Goal: Contribute content: Add original content to the website for others to see

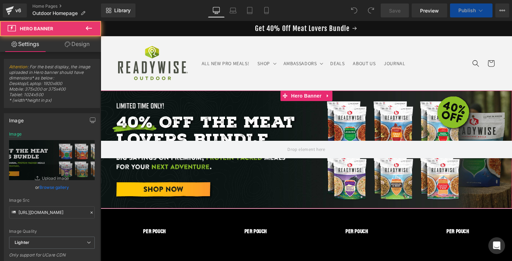
click at [180, 107] on div at bounding box center [306, 149] width 411 height 118
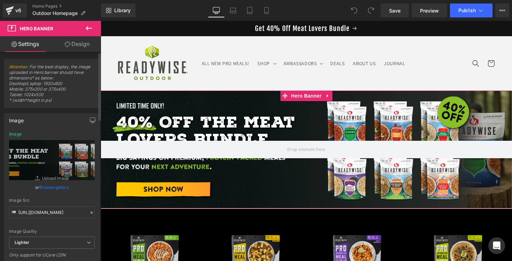
click at [56, 184] on link "Browse gallery" at bounding box center [54, 187] width 30 height 12
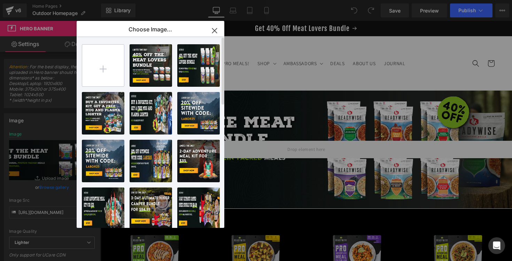
click at [104, 74] on input "file" at bounding box center [103, 66] width 42 height 42
type input "C:\fakepath\25_RWO Breakfast Skillet_50off_banner_Desktop (1).jpg"
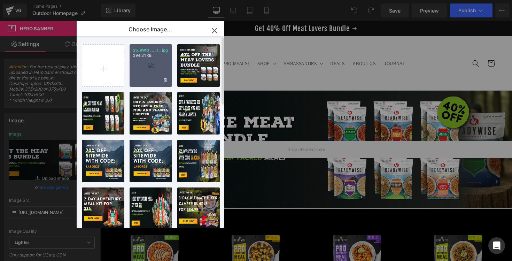
click at [156, 68] on div "25_RWO ... _1_.jpg 394.31 KB" at bounding box center [150, 65] width 42 height 42
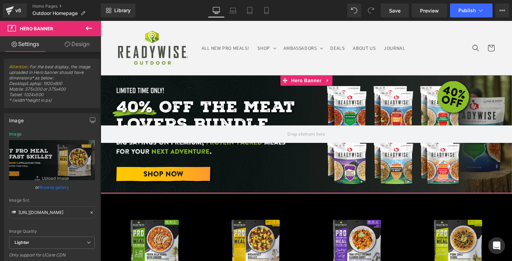
scroll to position [17, 0]
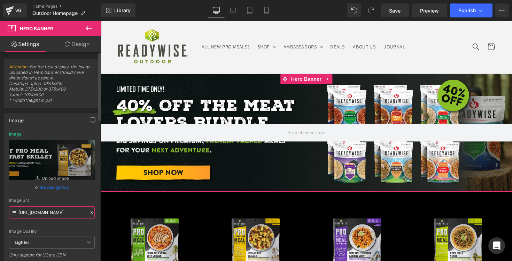
click at [49, 211] on input "[URL][DOMAIN_NAME]" at bounding box center [52, 212] width 86 height 12
paste input "[DOMAIN_NAME][URL][PERSON_NAME]"
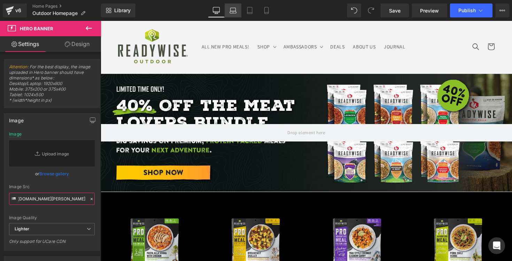
type input "[URL][DOMAIN_NAME][PERSON_NAME]"
click at [232, 11] on icon at bounding box center [233, 12] width 7 height 2
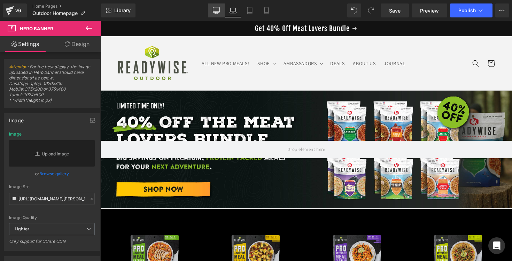
click at [212, 11] on link "Desktop" at bounding box center [216, 10] width 17 height 14
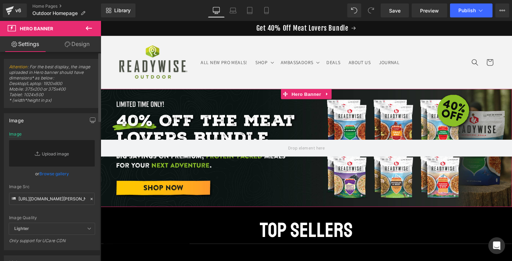
click at [52, 175] on link "Browse gallery" at bounding box center [54, 173] width 30 height 12
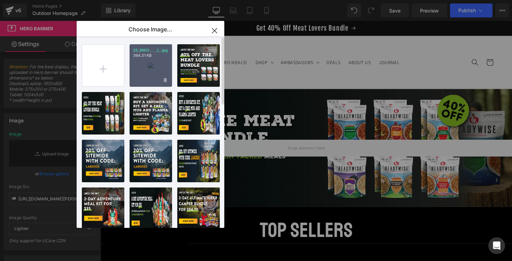
click at [144, 66] on div "25_RWO ... _1_.jpg 394.31 KB" at bounding box center [150, 65] width 42 height 42
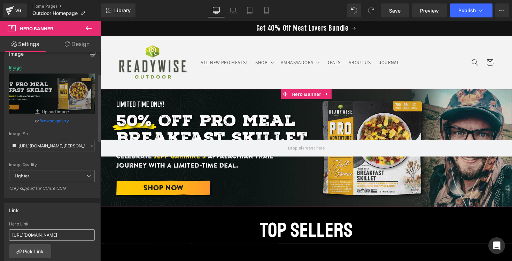
scroll to position [0, 37]
click at [44, 233] on input "[URL][DOMAIN_NAME]" at bounding box center [52, 234] width 86 height 11
paste input "[PERSON_NAME]-breakfast-skillet-pro-adventure-meal"
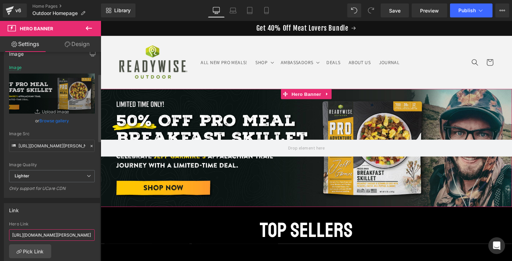
scroll to position [0, 102]
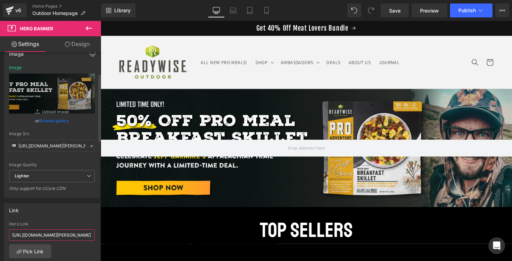
type input "[URL][DOMAIN_NAME][PERSON_NAME]"
click at [63, 215] on div "Link" at bounding box center [51, 209] width 95 height 13
click at [231, 10] on icon at bounding box center [232, 10] width 7 height 7
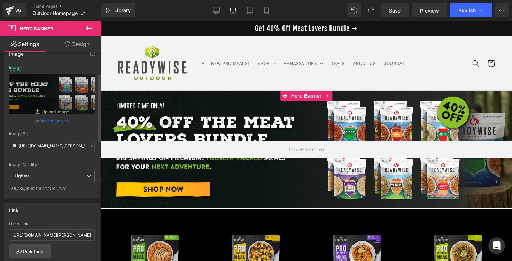
click at [59, 120] on link "Browse gallery" at bounding box center [54, 120] width 30 height 12
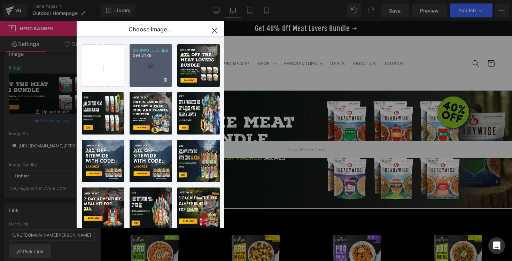
click at [157, 61] on div "25_RWO ... _1_.jpg 394.31 KB" at bounding box center [150, 65] width 42 height 42
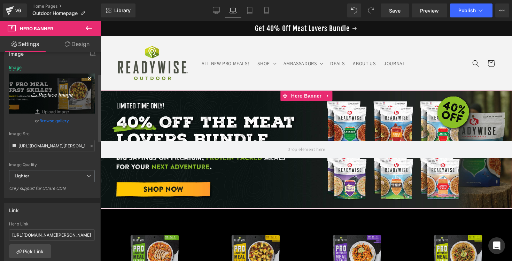
click at [68, 98] on link "Replace Image" at bounding box center [52, 93] width 86 height 40
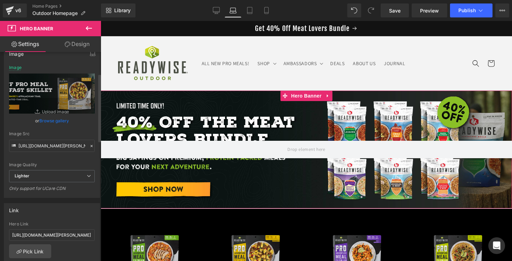
click at [51, 120] on link "Browse gallery" at bounding box center [54, 120] width 30 height 12
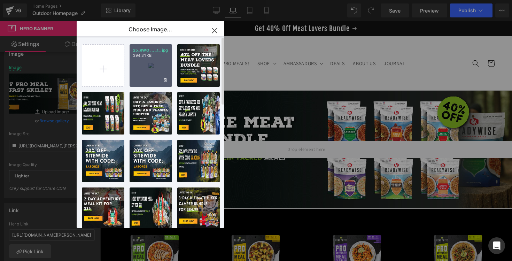
click at [156, 63] on div "25_RWO ... _1_.jpg 394.31 KB" at bounding box center [150, 65] width 42 height 42
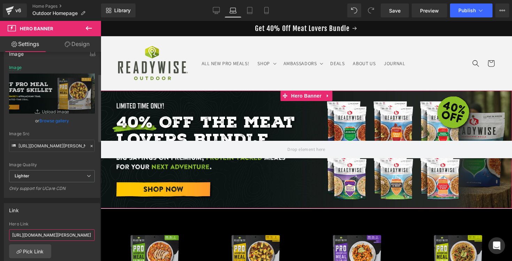
click at [60, 233] on input "[URL][DOMAIN_NAME][PERSON_NAME]" at bounding box center [52, 234] width 86 height 11
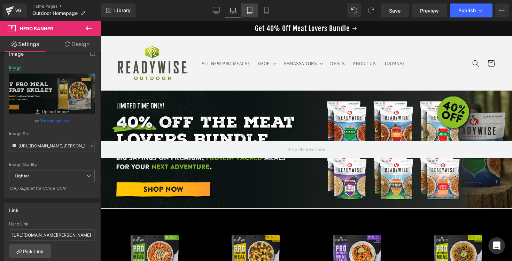
click at [251, 9] on icon at bounding box center [249, 10] width 7 height 7
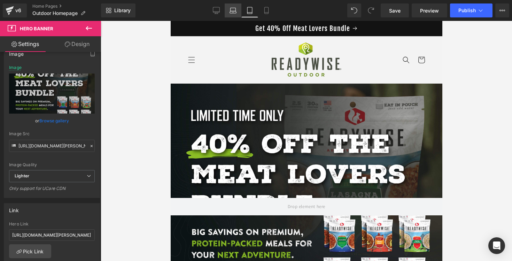
click at [227, 11] on link "Laptop" at bounding box center [232, 10] width 17 height 14
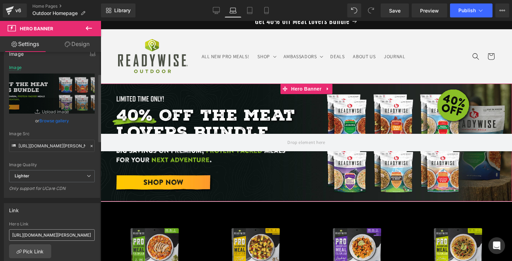
scroll to position [0, 102]
click at [55, 124] on link "Browse gallery" at bounding box center [54, 120] width 30 height 12
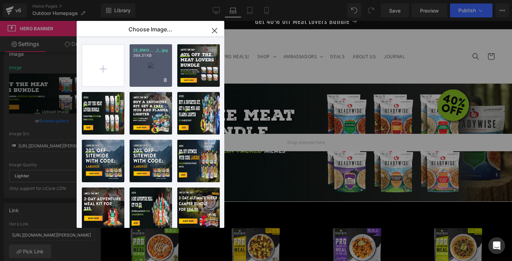
click at [150, 58] on div "25_RWO ... _1_.jpg 394.31 KB" at bounding box center [150, 65] width 42 height 42
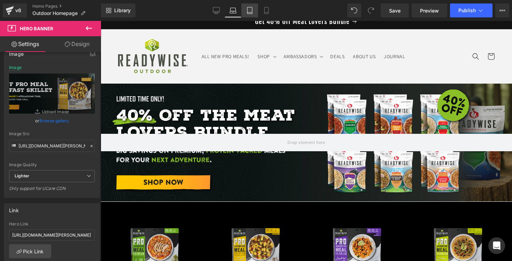
click at [250, 13] on icon at bounding box center [249, 13] width 5 height 0
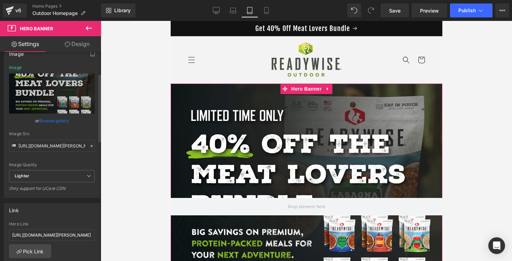
click at [53, 121] on link "Browse gallery" at bounding box center [54, 120] width 30 height 12
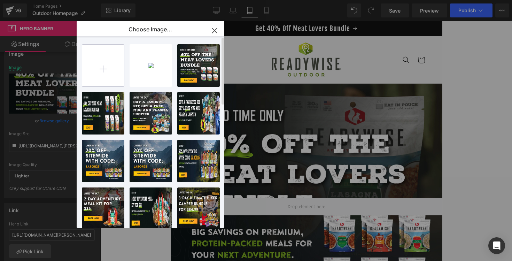
click at [102, 62] on input "file" at bounding box center [103, 66] width 42 height 42
type input "C:\fakepath\25_RWO Breakfast Skillet_50off_banner_Mobile (1).jpg"
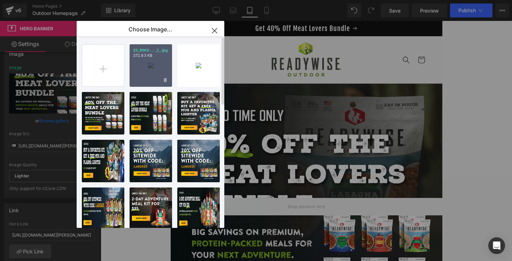
click at [148, 70] on div "25_RWO ... _1_.jpg 372.83 KB" at bounding box center [150, 65] width 42 height 42
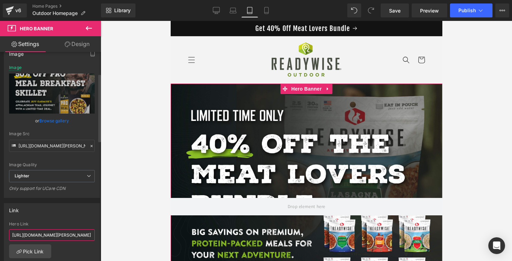
click at [63, 231] on input "[URL][DOMAIN_NAME][PERSON_NAME]" at bounding box center [52, 234] width 86 height 11
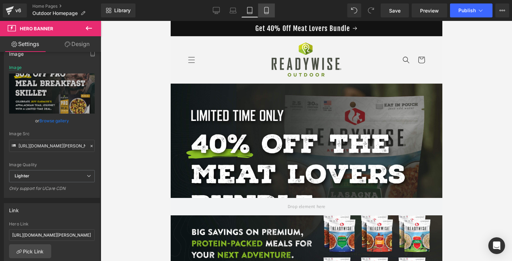
click at [267, 12] on icon at bounding box center [266, 10] width 7 height 7
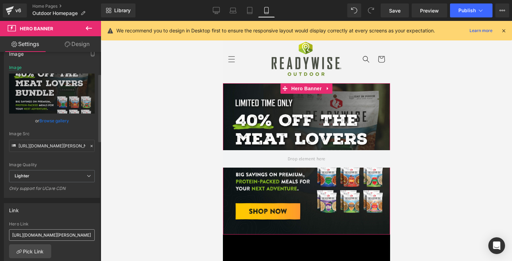
scroll to position [0, 72]
click at [57, 121] on link "Browse gallery" at bounding box center [54, 120] width 30 height 12
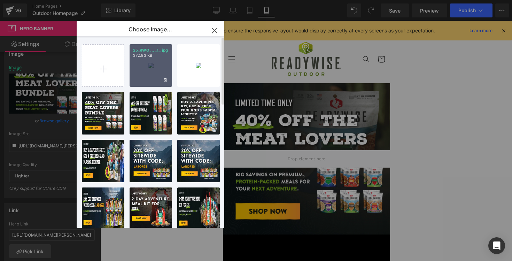
click at [144, 68] on div "25_RWO ... _1_.jpg 372.83 KB" at bounding box center [150, 65] width 42 height 42
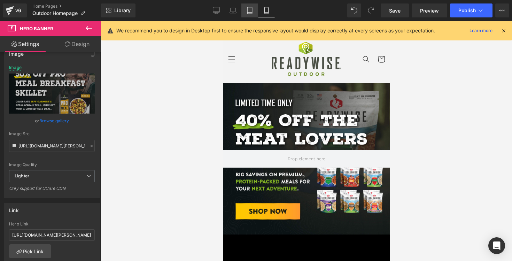
click at [256, 11] on link "Tablet" at bounding box center [249, 10] width 17 height 14
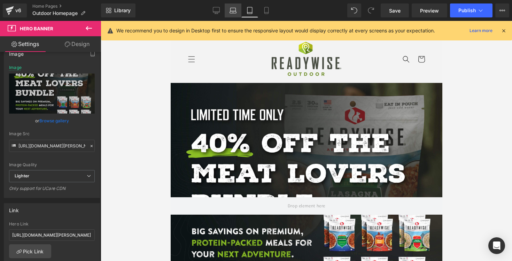
click at [227, 10] on link "Laptop" at bounding box center [232, 10] width 17 height 14
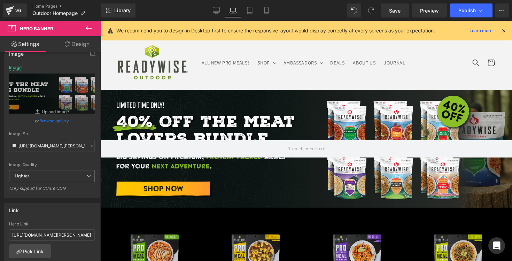
scroll to position [8, 0]
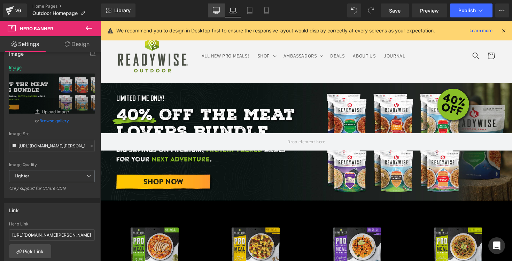
click at [209, 10] on link "Desktop" at bounding box center [216, 10] width 17 height 14
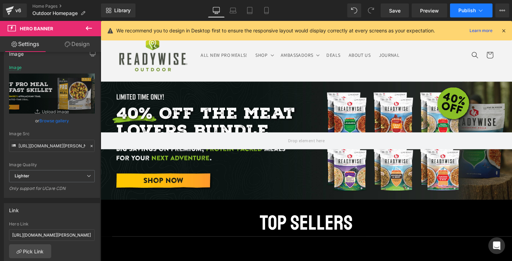
click at [475, 14] on button "Publish" at bounding box center [471, 10] width 42 height 14
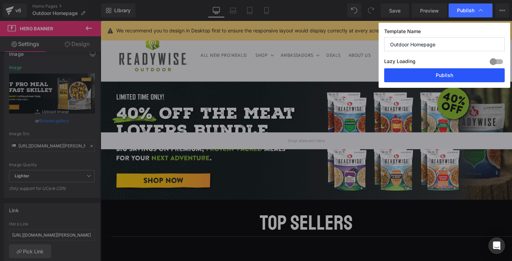
click at [438, 80] on button "Publish" at bounding box center [444, 75] width 120 height 14
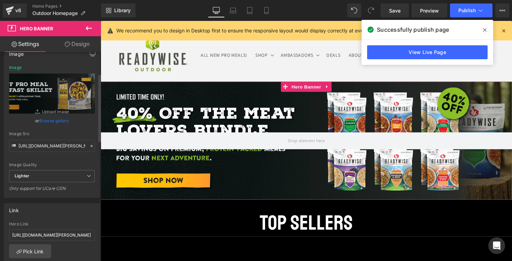
click at [54, 123] on link "Browse gallery" at bounding box center [54, 120] width 30 height 12
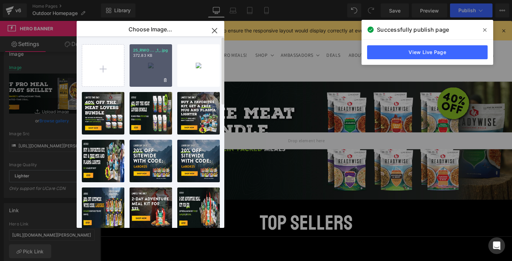
click at [145, 78] on div "25_RWO ... _1_.jpg 372.83 KB" at bounding box center [150, 65] width 42 height 42
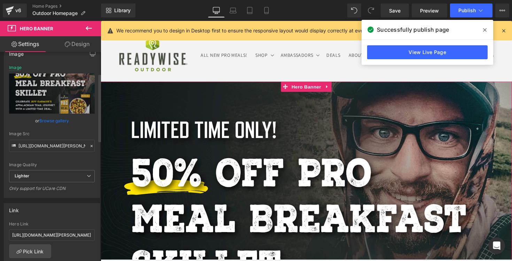
click at [51, 119] on link "Browse gallery" at bounding box center [54, 120] width 30 height 12
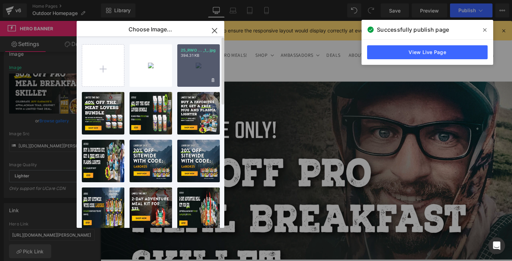
click at [188, 72] on div "25_RWO ... _1_.jpg 394.31 KB" at bounding box center [198, 65] width 42 height 42
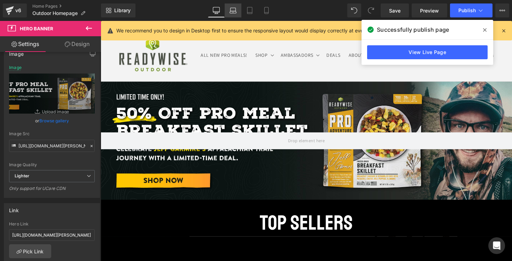
click at [233, 9] on icon at bounding box center [232, 10] width 7 height 7
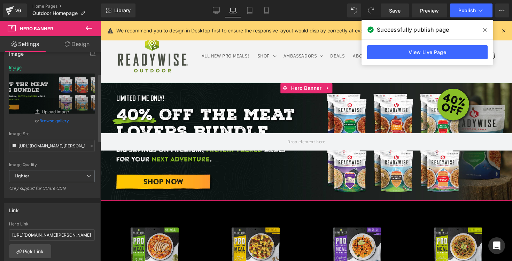
click at [57, 119] on link "Browse gallery" at bounding box center [54, 120] width 30 height 12
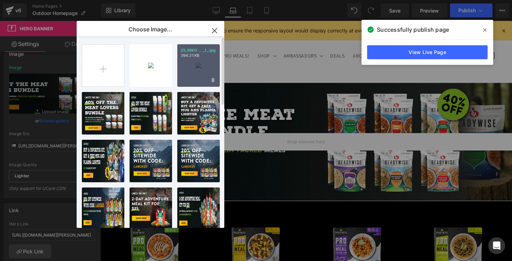
click at [191, 66] on div "25_RWO ... _1_.jpg 394.31 KB" at bounding box center [198, 65] width 42 height 42
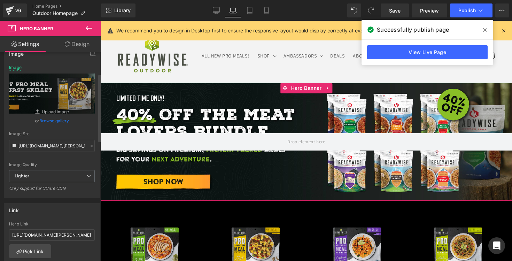
click at [50, 120] on link "Browse gallery" at bounding box center [54, 120] width 30 height 12
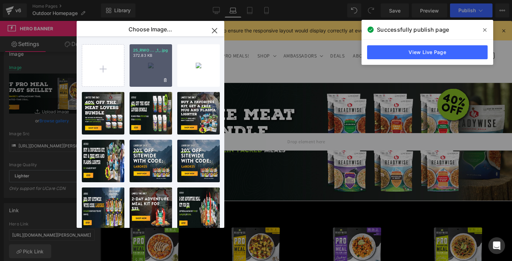
click at [146, 64] on div "25_RWO ... _1_.jpg 372.83 KB" at bounding box center [150, 65] width 42 height 42
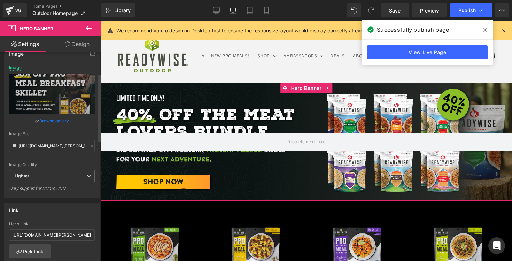
click at [60, 122] on link "Browse gallery" at bounding box center [54, 120] width 30 height 12
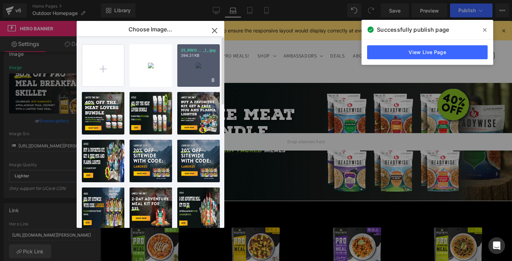
click at [195, 65] on div "25_RWO ... _1_.jpg 394.31 KB" at bounding box center [198, 65] width 42 height 42
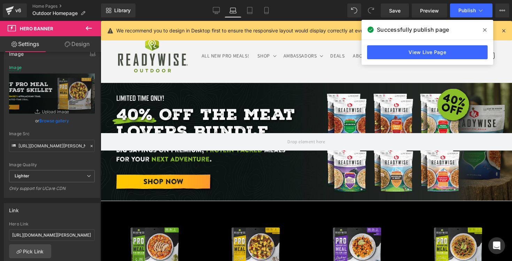
click at [485, 31] on icon at bounding box center [484, 30] width 3 height 6
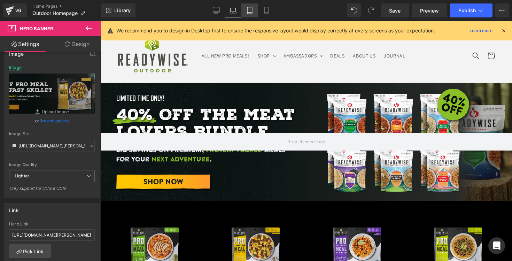
click at [246, 10] on link "Tablet" at bounding box center [249, 10] width 17 height 14
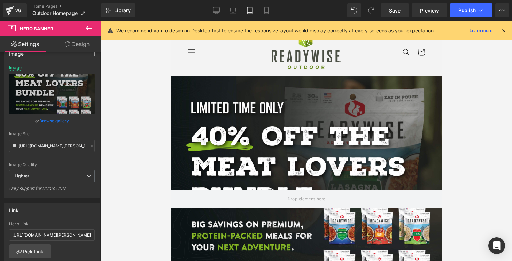
scroll to position [1, 0]
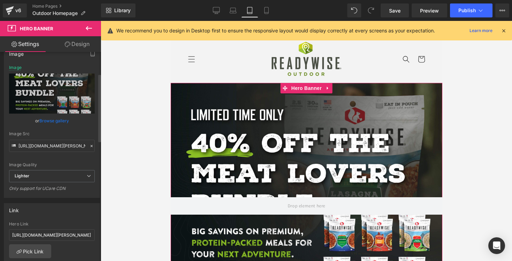
click at [54, 121] on link "Browse gallery" at bounding box center [54, 120] width 30 height 12
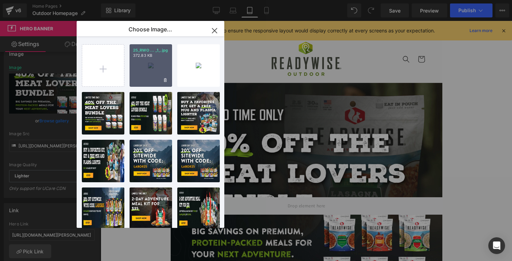
click at [144, 66] on div "25_RWO ... _1_.jpg 372.83 KB" at bounding box center [150, 65] width 42 height 42
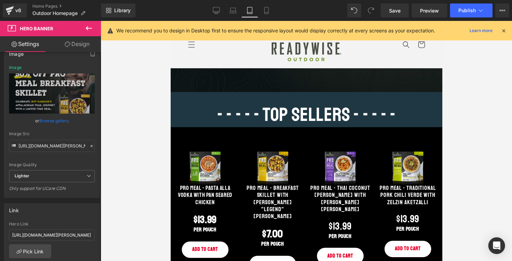
scroll to position [96, 0]
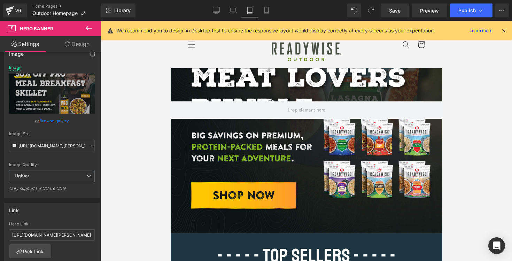
click at [502, 30] on icon at bounding box center [503, 30] width 6 height 6
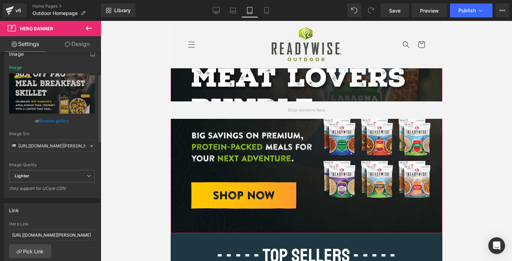
click at [50, 122] on link "Browse gallery" at bounding box center [54, 120] width 30 height 12
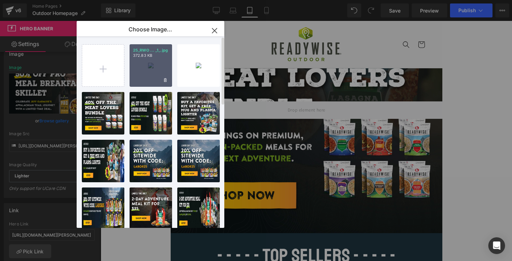
click at [152, 65] on div "25_RWO ... _1_.jpg 372.83 KB" at bounding box center [150, 65] width 42 height 42
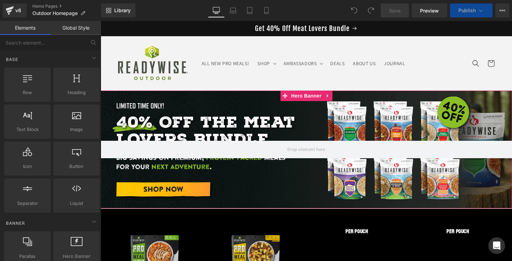
click at [224, 114] on div at bounding box center [306, 149] width 411 height 118
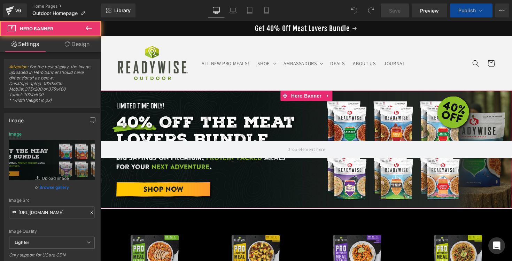
click at [49, 190] on link "Browse gallery" at bounding box center [54, 187] width 30 height 12
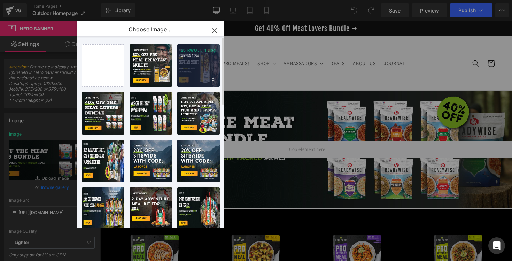
click at [195, 68] on div "25_RWO ... _1_.jpg 394.31 KB" at bounding box center [198, 65] width 42 height 42
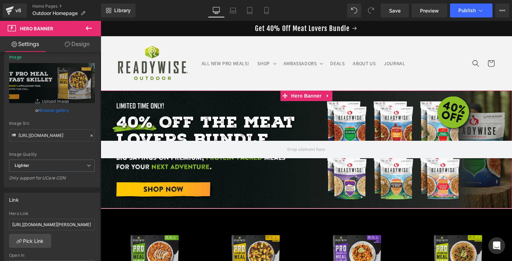
scroll to position [42, 0]
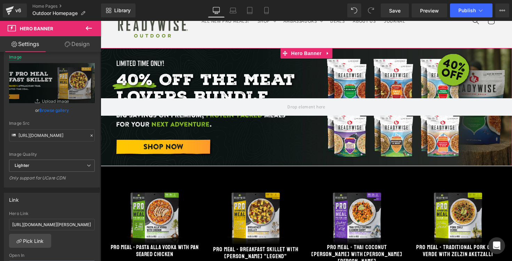
click at [174, 87] on div at bounding box center [306, 107] width 411 height 118
click at [55, 112] on link "Browse gallery" at bounding box center [54, 110] width 30 height 12
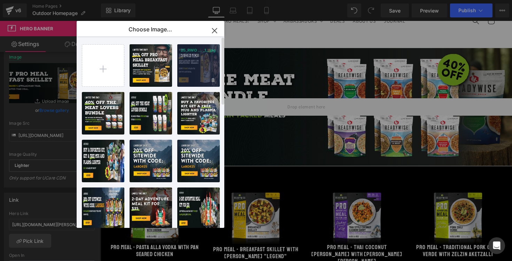
click at [209, 73] on div "25_RWO ... _1_.jpg 394.31 KB" at bounding box center [198, 65] width 42 height 42
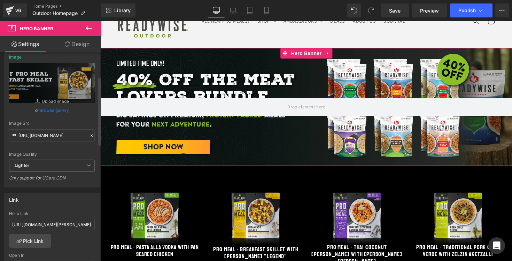
click at [57, 110] on link "Browse gallery" at bounding box center [54, 110] width 30 height 12
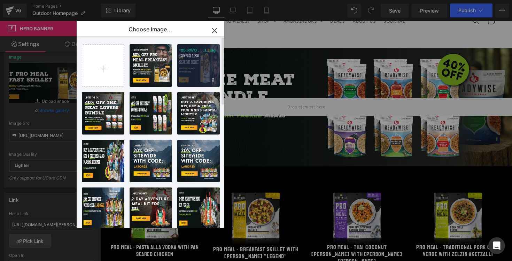
click at [201, 70] on div "25_RWO ... _1_.jpg 394.31 KB" at bounding box center [198, 65] width 42 height 42
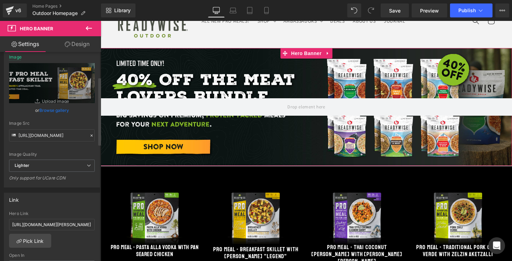
click at [55, 110] on link "Browse gallery" at bounding box center [54, 110] width 30 height 12
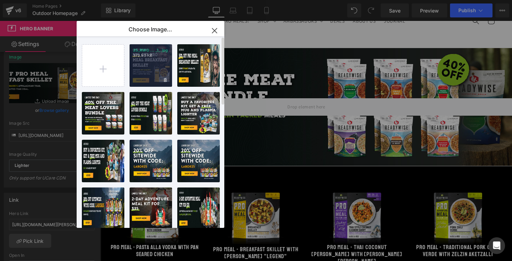
click at [143, 67] on div "25_RWO ... _1_.jpg 372.83 KB" at bounding box center [150, 65] width 42 height 42
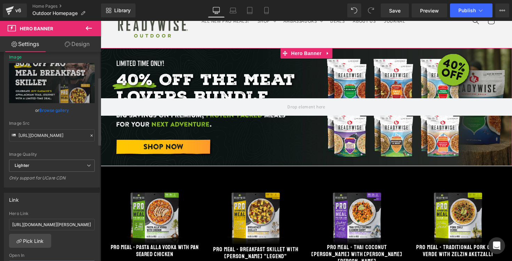
click at [61, 111] on link "Browse gallery" at bounding box center [54, 110] width 30 height 12
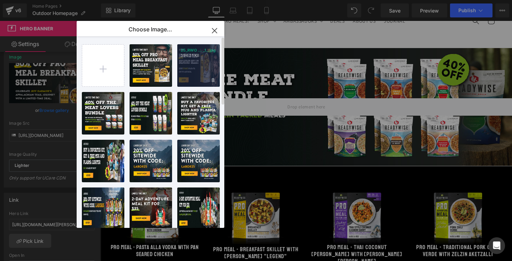
click at [200, 60] on div "25_RWO ... _1_.jpg 394.31 KB" at bounding box center [198, 65] width 42 height 42
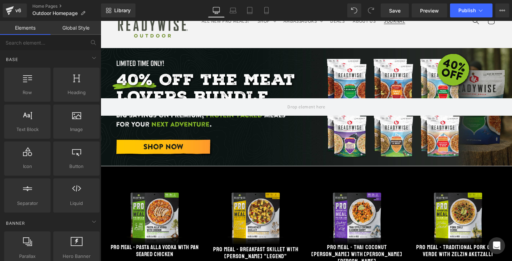
click at [386, 25] on link "JOURNAL" at bounding box center [394, 21] width 30 height 15
click at [17, 10] on div "v6" at bounding box center [18, 10] width 9 height 9
